Goal: Information Seeking & Learning: Learn about a topic

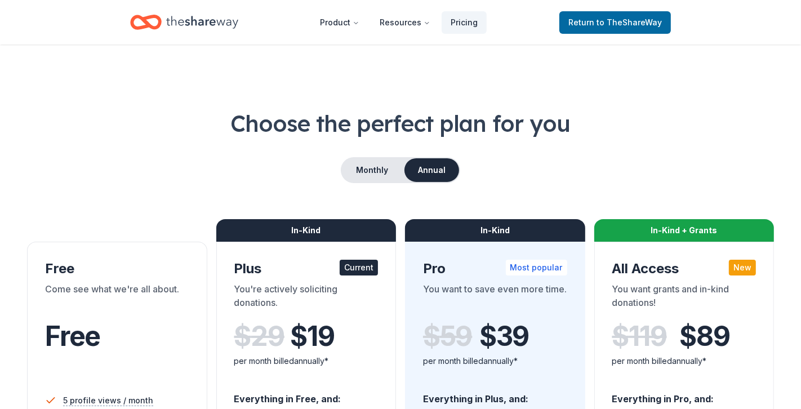
click at [269, 182] on div "Choose the perfect plan for you Monthly Annual Free Come see what we're all abo…" at bounding box center [400, 406] width 747 height 596
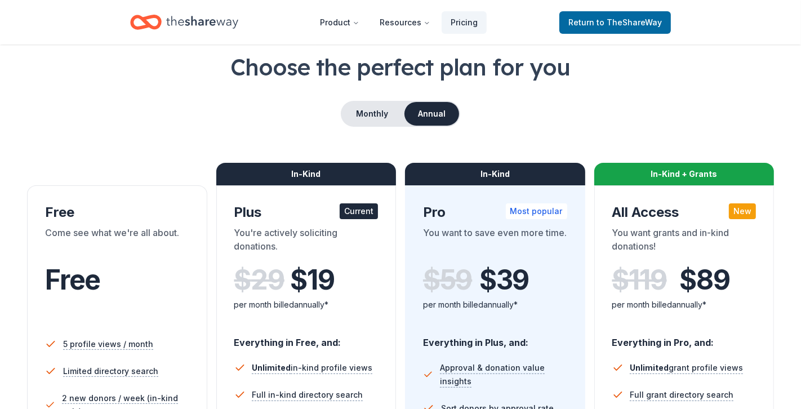
scroll to position [59, 0]
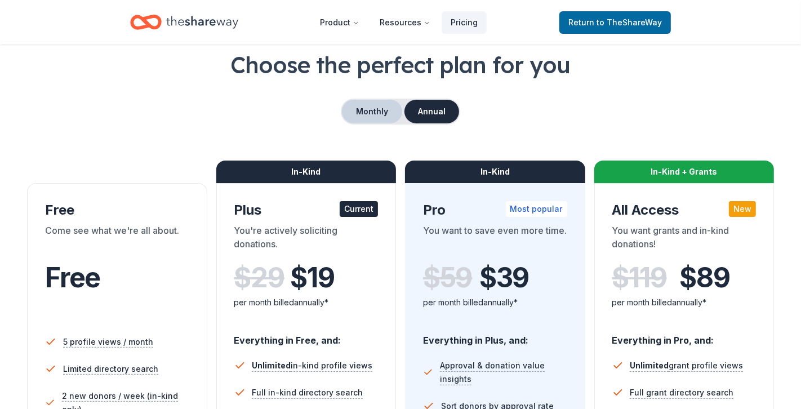
click at [359, 108] on button "Monthly" at bounding box center [372, 112] width 60 height 24
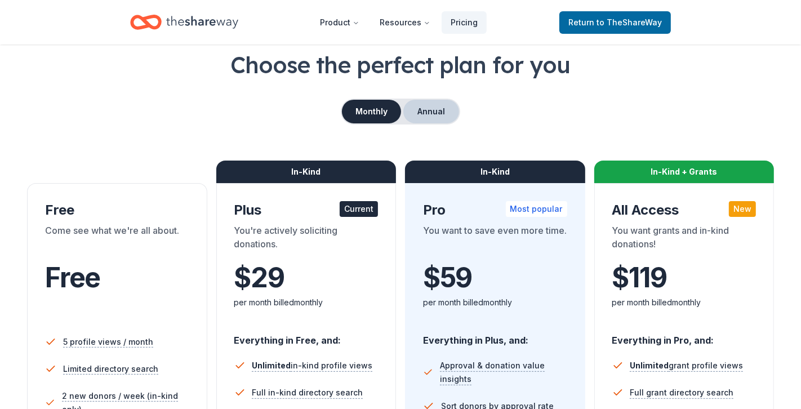
click at [432, 103] on button "Annual" at bounding box center [431, 112] width 56 height 24
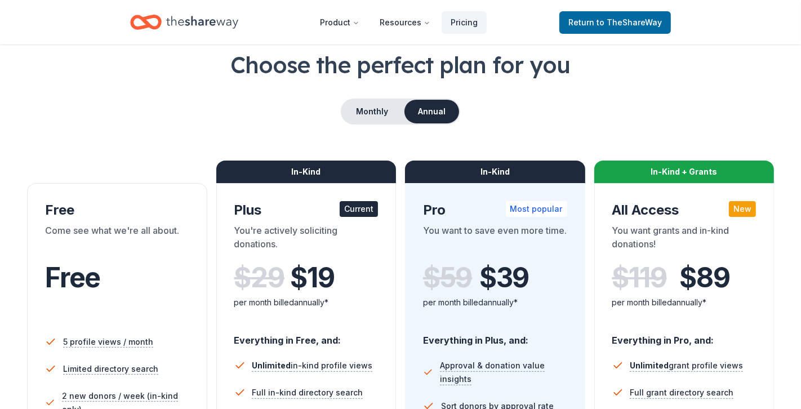
click at [193, 23] on icon "Home" at bounding box center [202, 22] width 72 height 23
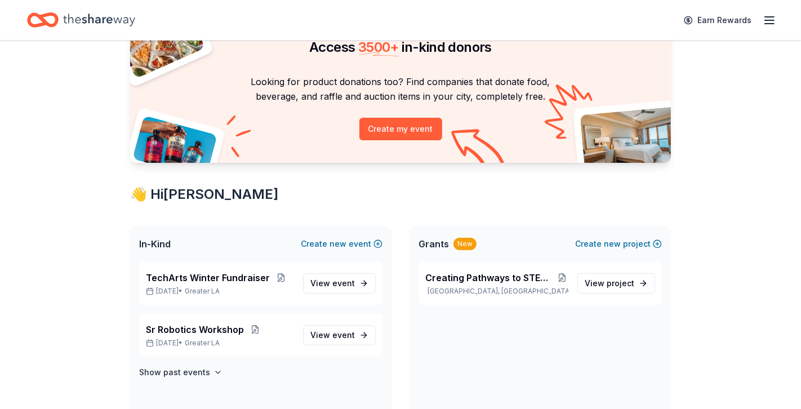
scroll to position [68, 0]
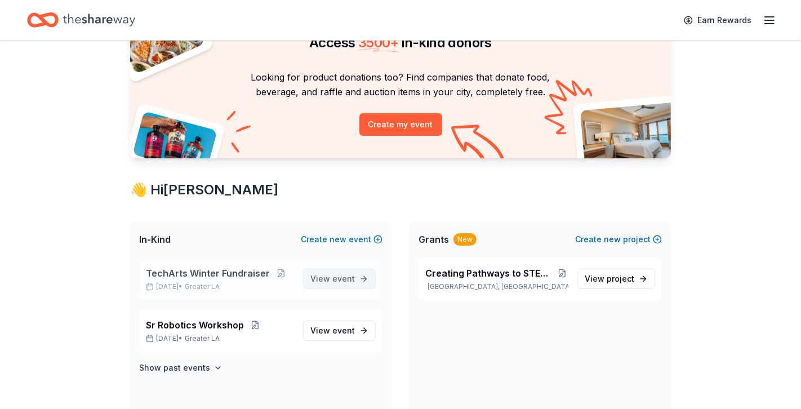
click at [338, 277] on span "event" at bounding box center [343, 279] width 23 height 10
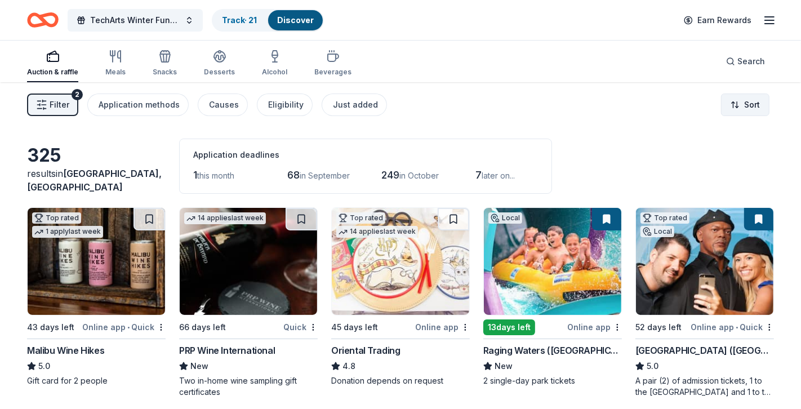
click at [736, 98] on html "Create Post Save Idea Create Post Save Idea TechArts Winter Fundraiser Track · …" at bounding box center [400, 204] width 801 height 409
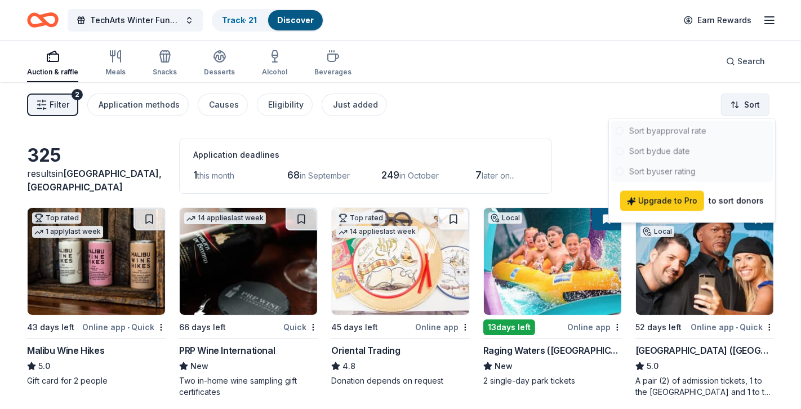
click at [736, 98] on html "Create Post Save Idea Create Post Save Idea TechArts Winter Fundraiser Track · …" at bounding box center [400, 204] width 801 height 409
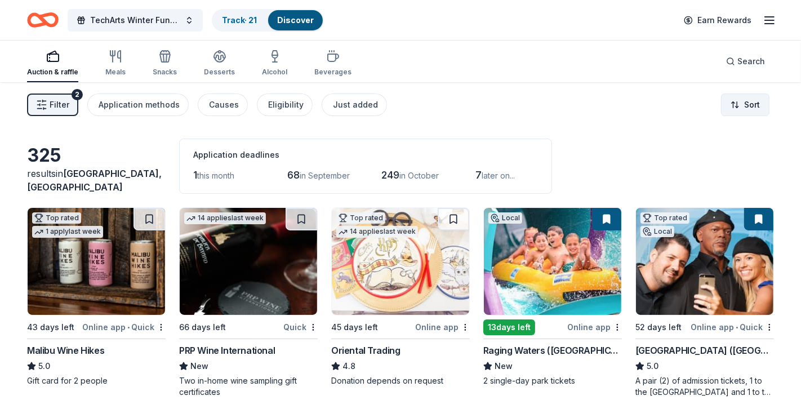
click at [736, 98] on html "Create Post Save Idea Create Post Save Idea TechArts Winter Fundraiser Track · …" at bounding box center [400, 204] width 801 height 409
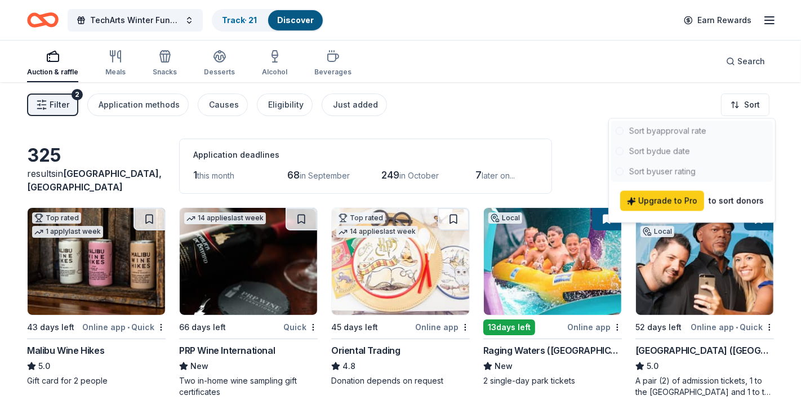
click at [602, 156] on html "Create Post Save Idea Create Post Save Idea TechArts Winter Fundraiser Track · …" at bounding box center [400, 204] width 801 height 409
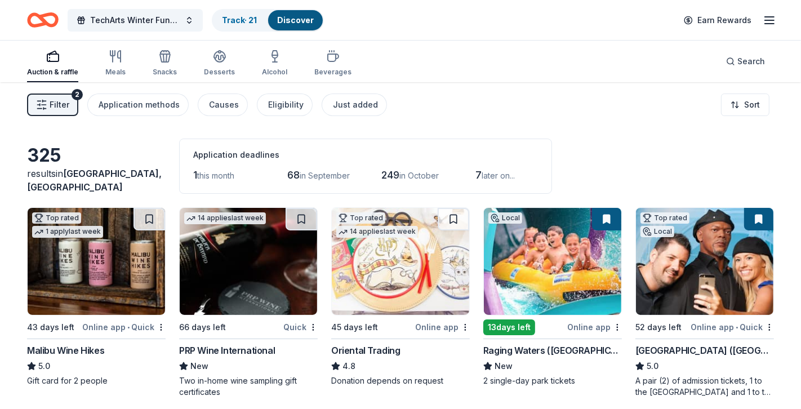
click at [58, 100] on span "Filter" at bounding box center [60, 105] width 20 height 14
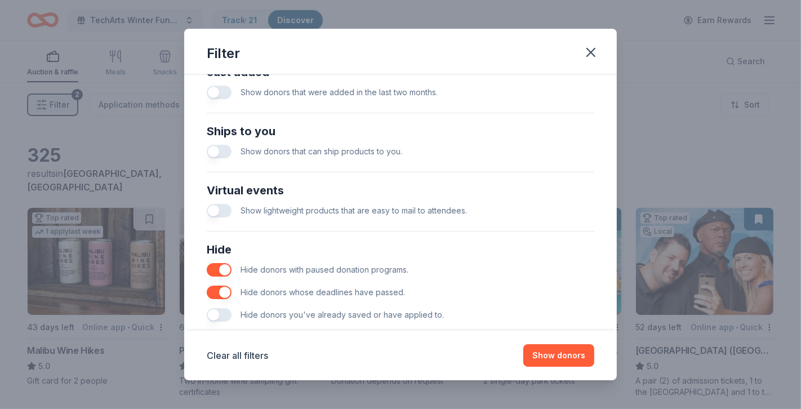
scroll to position [483, 0]
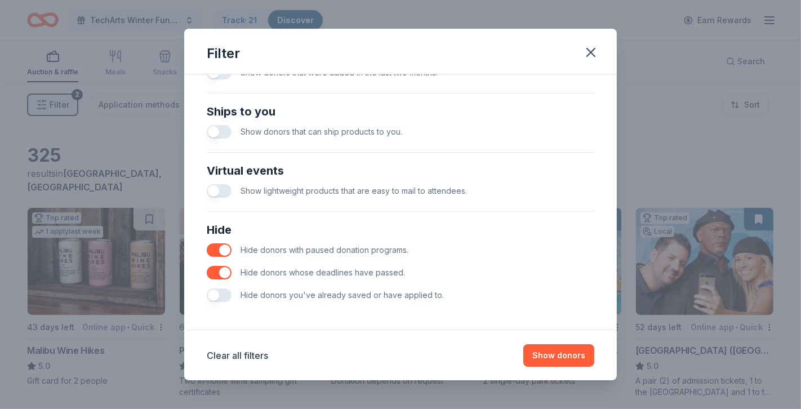
click at [220, 295] on button "button" at bounding box center [219, 295] width 25 height 14
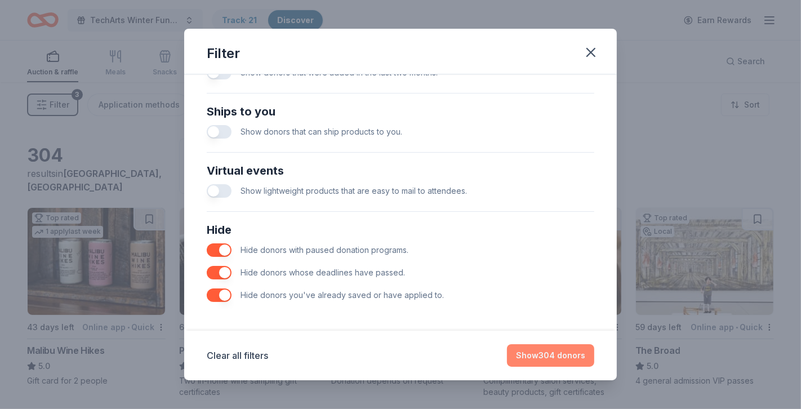
click at [543, 355] on button "Show 304 donors" at bounding box center [550, 355] width 87 height 23
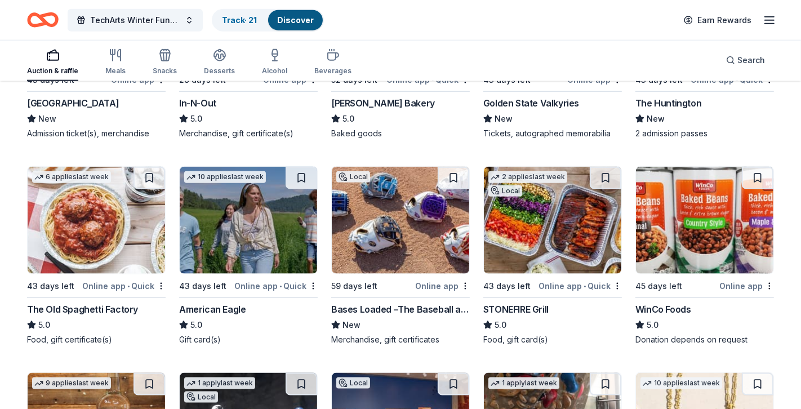
scroll to position [1111, 0]
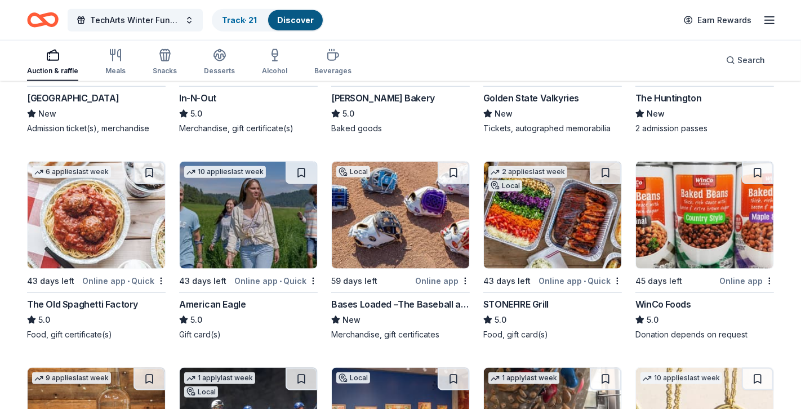
click at [687, 220] on img at bounding box center [704, 215] width 137 height 107
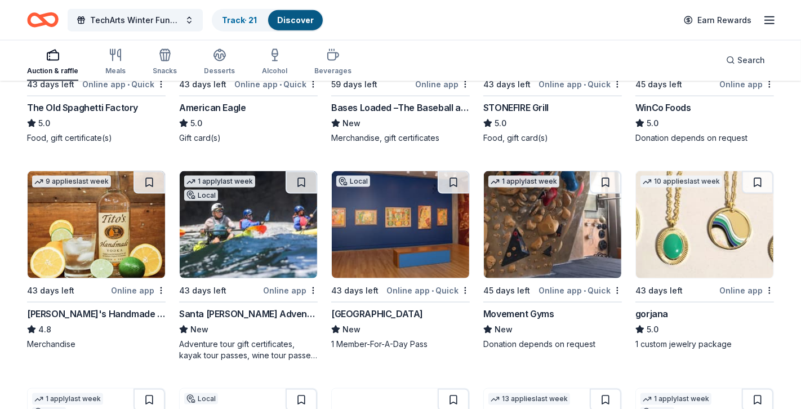
scroll to position [1310, 0]
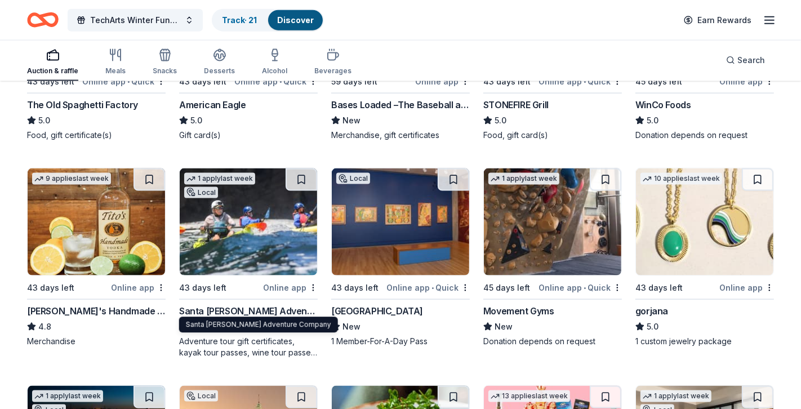
click at [268, 305] on div "Santa [PERSON_NAME] Adventure Company" at bounding box center [248, 311] width 139 height 14
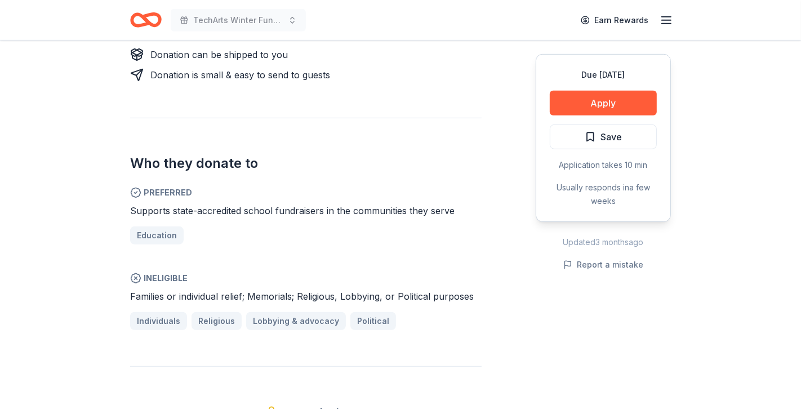
scroll to position [567, 0]
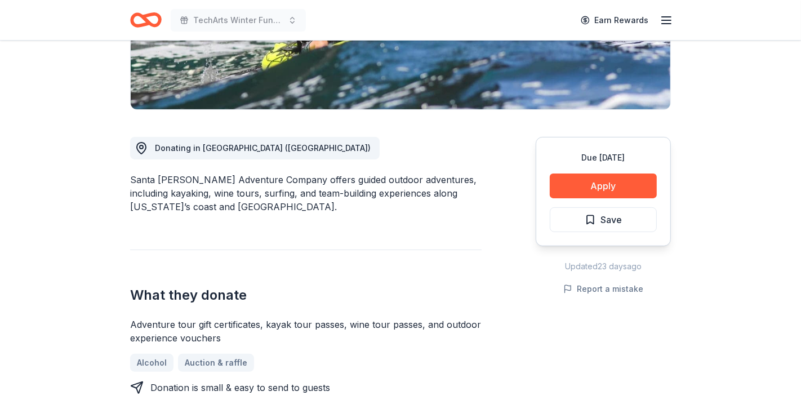
scroll to position [224, 0]
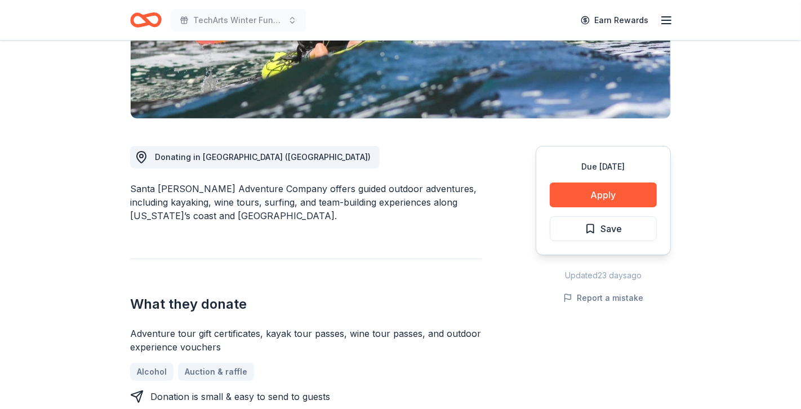
drag, startPoint x: 130, startPoint y: 183, endPoint x: 165, endPoint y: 191, distance: 36.5
click at [257, 185] on div "Santa Barbara Adventure Company offers guided outdoor adventures, including kay…" at bounding box center [305, 202] width 351 height 41
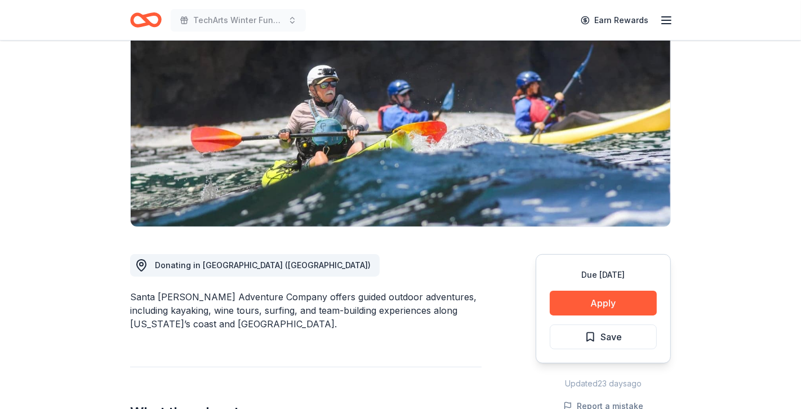
scroll to position [0, 0]
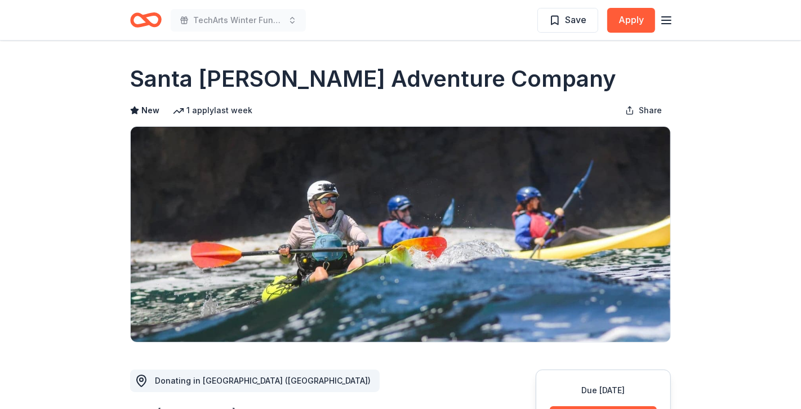
click at [268, 86] on h1 "Santa [PERSON_NAME] Adventure Company" at bounding box center [373, 79] width 486 height 32
